Goal: Check status: Check status

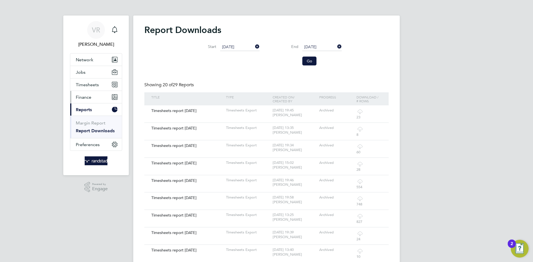
click at [88, 98] on span "Finance" at bounding box center [84, 97] width 16 height 5
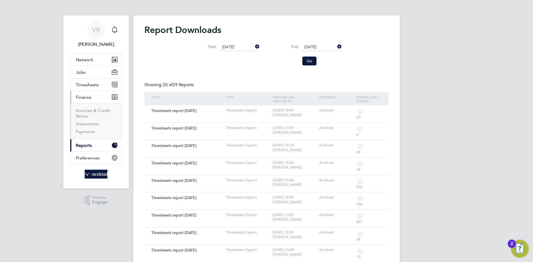
click at [89, 114] on li "Invoices & Credit Notes" at bounding box center [97, 114] width 42 height 13
click at [89, 111] on link "Invoices & Credit Notes" at bounding box center [93, 113] width 35 height 11
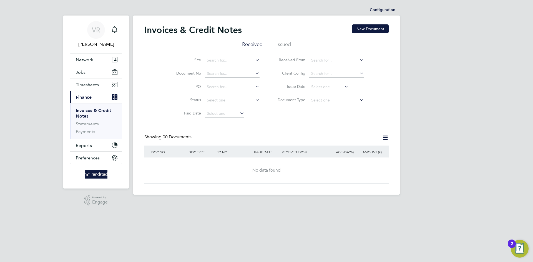
click at [279, 45] on li "Issued" at bounding box center [284, 46] width 14 height 10
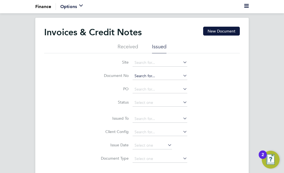
click at [147, 76] on input at bounding box center [159, 76] width 55 height 8
paste input "INV0052510"
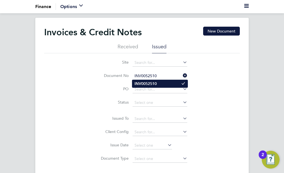
type input "INV0052510"
click at [153, 85] on b "INV0052510" at bounding box center [145, 83] width 22 height 5
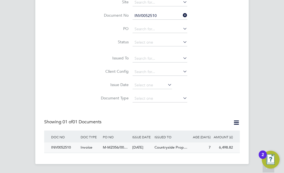
click at [119, 145] on span "M-MZ056/00…" at bounding box center [115, 147] width 25 height 5
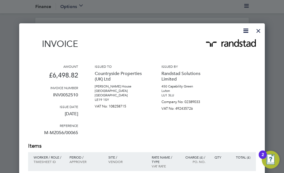
click at [255, 29] on div at bounding box center [258, 29] width 10 height 10
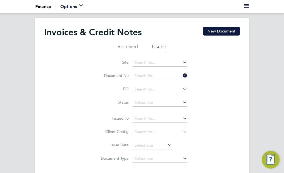
click at [114, 74] on li "Document No" at bounding box center [142, 75] width 104 height 13
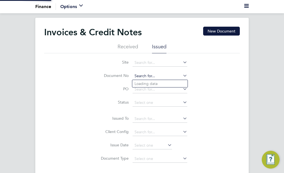
paste input "INV0052514"
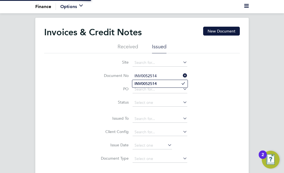
type input "INV0052514"
click at [153, 84] on b "INV0052514" at bounding box center [145, 83] width 22 height 5
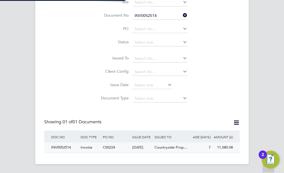
click at [150, 142] on div "[DATE]" at bounding box center [142, 147] width 22 height 10
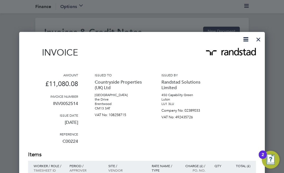
click at [259, 38] on div at bounding box center [258, 38] width 10 height 10
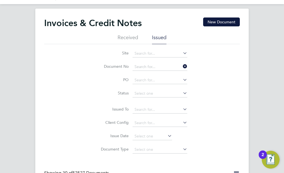
drag, startPoint x: 158, startPoint y: 67, endPoint x: 106, endPoint y: 64, distance: 52.3
click at [103, 66] on li "Document No" at bounding box center [142, 66] width 104 height 13
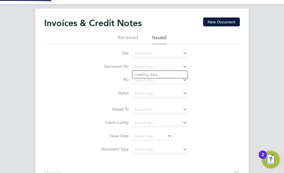
paste input "INV0052520"
type input "INV0052520"
click at [158, 73] on li "INV0052520" at bounding box center [159, 74] width 55 height 7
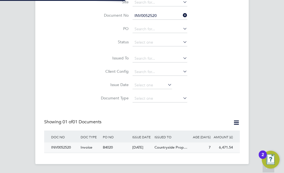
click at [77, 142] on div "INV0052520" at bounding box center [64, 147] width 29 height 10
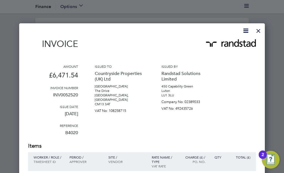
click at [259, 29] on div at bounding box center [258, 29] width 10 height 10
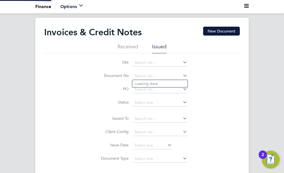
drag, startPoint x: 160, startPoint y: 77, endPoint x: 127, endPoint y: 77, distance: 33.3
click at [127, 77] on li "Document No" at bounding box center [142, 75] width 104 height 13
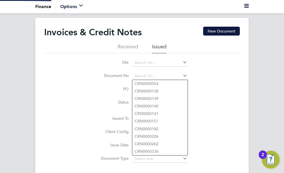
paste input "INV0052530"
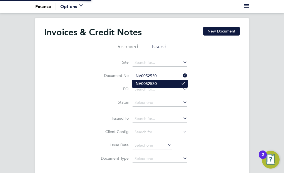
type input "INV0052530"
click at [152, 82] on b "INV0052530" at bounding box center [145, 83] width 22 height 5
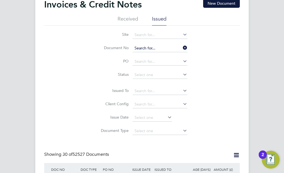
click at [161, 49] on input at bounding box center [159, 48] width 55 height 8
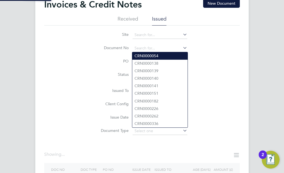
paste input "INV0052530"
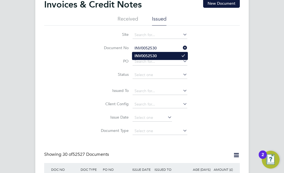
type input "INV0052530"
click at [162, 55] on li "INV0052530" at bounding box center [159, 55] width 55 height 7
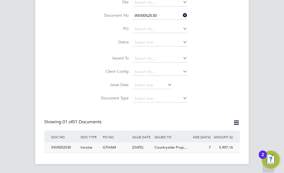
click at [60, 143] on div "INV0052530" at bounding box center [64, 147] width 29 height 10
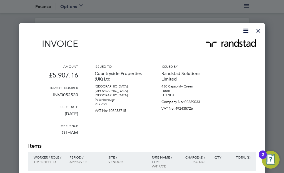
click at [258, 32] on div at bounding box center [258, 29] width 10 height 10
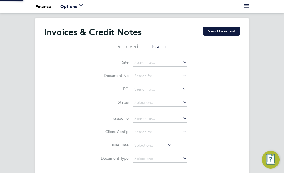
drag, startPoint x: 163, startPoint y: 77, endPoint x: 103, endPoint y: 76, distance: 60.0
click at [102, 77] on li "Document No" at bounding box center [142, 75] width 104 height 13
paste input "INV0052554"
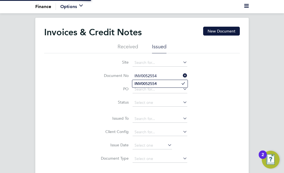
click at [150, 78] on input "INV0052554" at bounding box center [159, 76] width 55 height 8
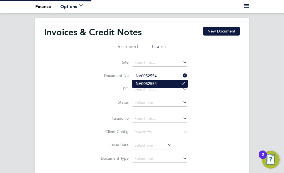
type input "INV0052554"
click at [150, 81] on b "INV0052554" at bounding box center [145, 83] width 22 height 5
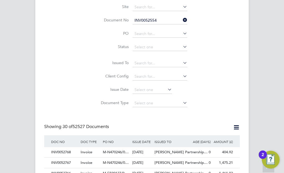
click at [160, 21] on input "INV0052554" at bounding box center [159, 21] width 55 height 8
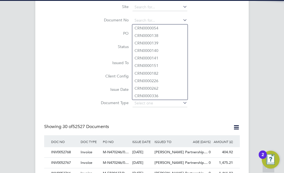
scroll to position [11, 30]
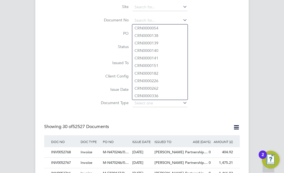
click at [224, 49] on div "Site Document No PO Status Paid Date Issued To Received From Client Config Issu…" at bounding box center [142, 54] width 196 height 112
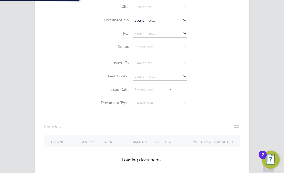
click at [148, 19] on input at bounding box center [159, 21] width 55 height 8
paste input "INV0052554"
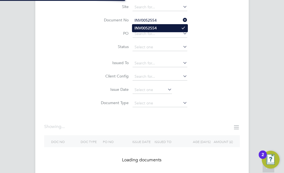
type input "INV0052554"
click at [148, 27] on b "INV0052554" at bounding box center [145, 28] width 22 height 5
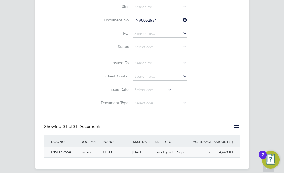
click at [59, 151] on div "INV0052554" at bounding box center [64, 152] width 29 height 10
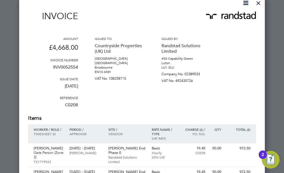
click at [257, 4] on div at bounding box center [258, 2] width 10 height 10
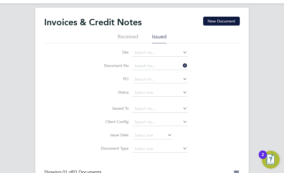
drag, startPoint x: 137, startPoint y: 66, endPoint x: 119, endPoint y: 65, distance: 18.1
click at [124, 66] on li "Document No" at bounding box center [142, 65] width 104 height 13
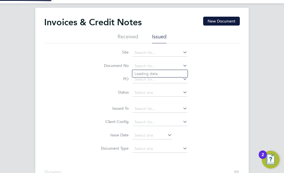
paste input "INV0052560"
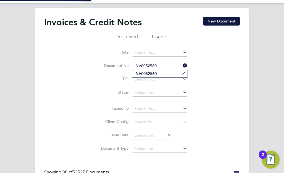
type input "INV0052560"
click at [171, 71] on li "INV0052560" at bounding box center [159, 73] width 55 height 7
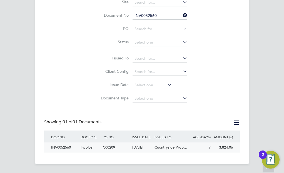
click at [67, 142] on div "INV0052560" at bounding box center [64, 147] width 29 height 10
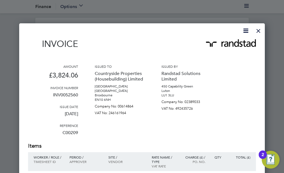
click at [261, 30] on div at bounding box center [258, 29] width 10 height 10
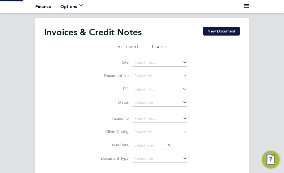
drag, startPoint x: 165, startPoint y: 75, endPoint x: 109, endPoint y: 70, distance: 56.6
click at [102, 76] on li "Document No" at bounding box center [142, 75] width 104 height 13
paste input "INV0052510"
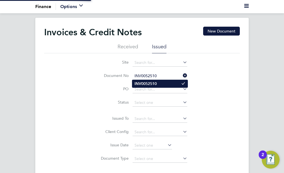
type input "INV0052510"
click at [149, 85] on b "INV0052510" at bounding box center [145, 83] width 22 height 5
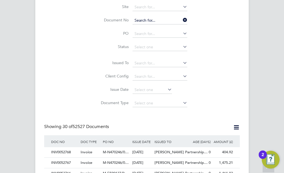
click at [163, 19] on input at bounding box center [159, 21] width 55 height 8
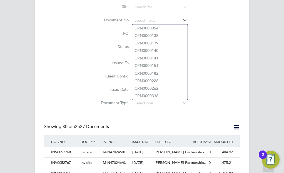
click at [237, 54] on div "Site Document No PO Status Paid Date Issued To Received From Client Config Issu…" at bounding box center [142, 54] width 196 height 112
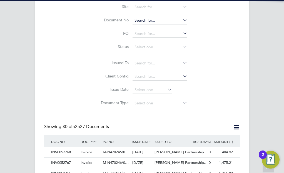
click at [163, 24] on input at bounding box center [159, 21] width 55 height 8
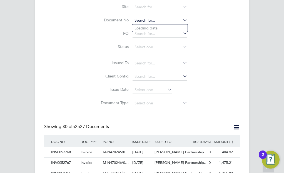
paste input "INV0052510"
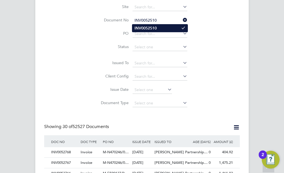
type input "INV0052510"
click at [161, 24] on li "INV0052510" at bounding box center [159, 27] width 55 height 7
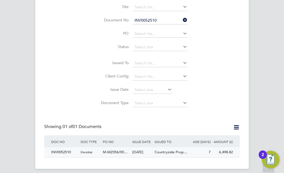
click at [63, 153] on div "INV0052510" at bounding box center [64, 152] width 29 height 10
